Goal: Navigation & Orientation: Find specific page/section

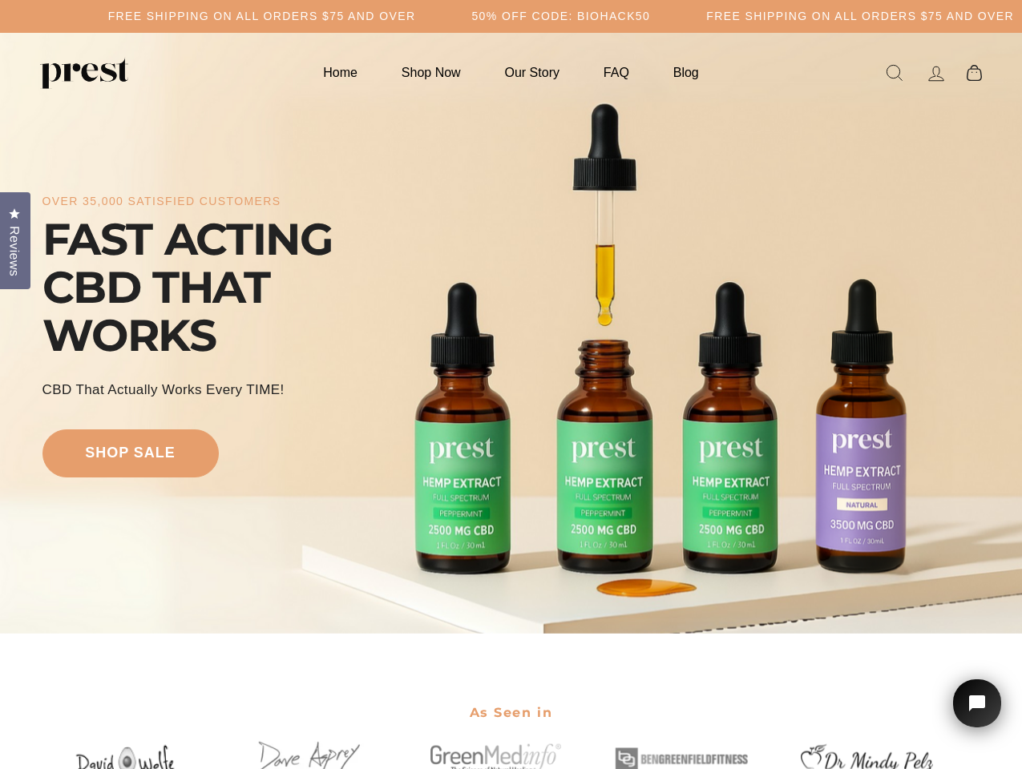
click at [511, 385] on div "over 35,000 satisfied customers FAST ACTING CBD THAT WORKS CBD That Actually Wo…" at bounding box center [511, 333] width 938 height 473
click at [416, 16] on h5 "Free Shipping on all orders $75 and over" at bounding box center [262, 17] width 308 height 14
click at [511, 333] on div "over 35,000 satisfied customers FAST ACTING CBD THAT WORKS CBD That Actually Wo…" at bounding box center [511, 333] width 938 height 473
click at [15, 239] on span "Reviews" at bounding box center [14, 251] width 21 height 50
click at [977, 704] on icon "Open chat widget" at bounding box center [986, 704] width 25 height 25
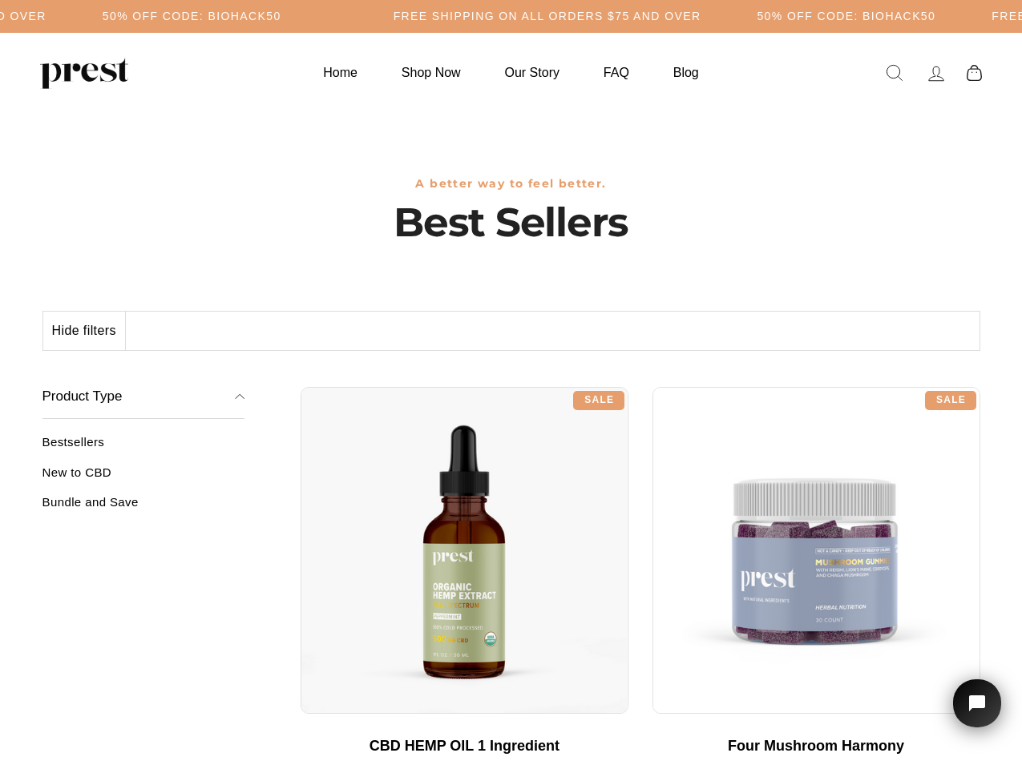
click at [511, 385] on div "**********" at bounding box center [641, 381] width 680 height 12
click at [85, 331] on button "Hide filters" at bounding box center [84, 331] width 83 height 38
